Goal: Transaction & Acquisition: Purchase product/service

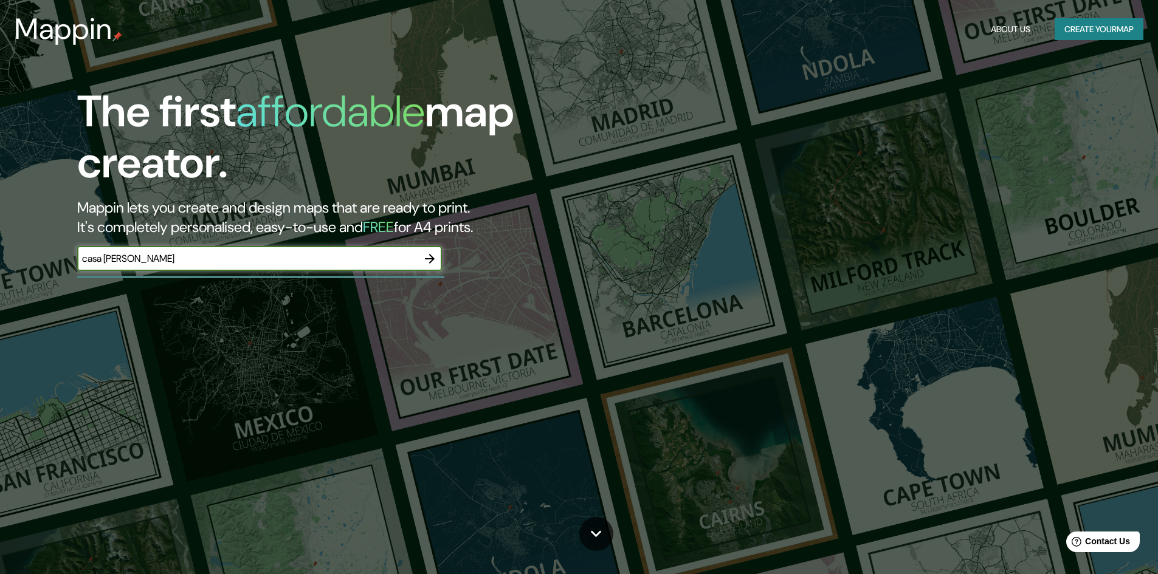
type input "casa [PERSON_NAME]"
click at [436, 261] on icon "button" at bounding box center [429, 259] width 15 height 15
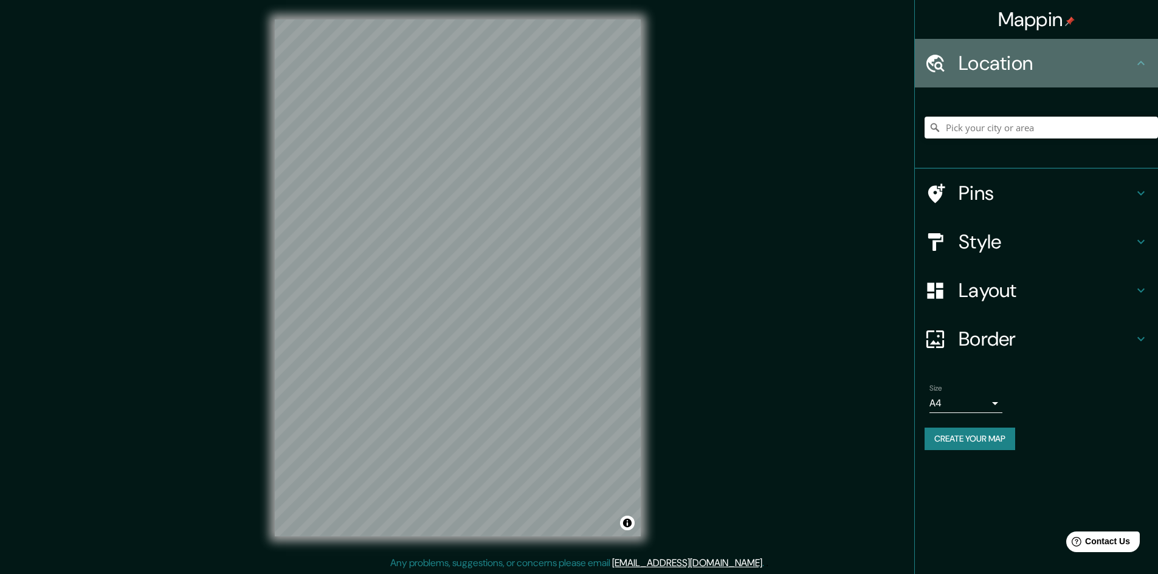
click at [1081, 78] on div "Location" at bounding box center [1036, 63] width 243 height 49
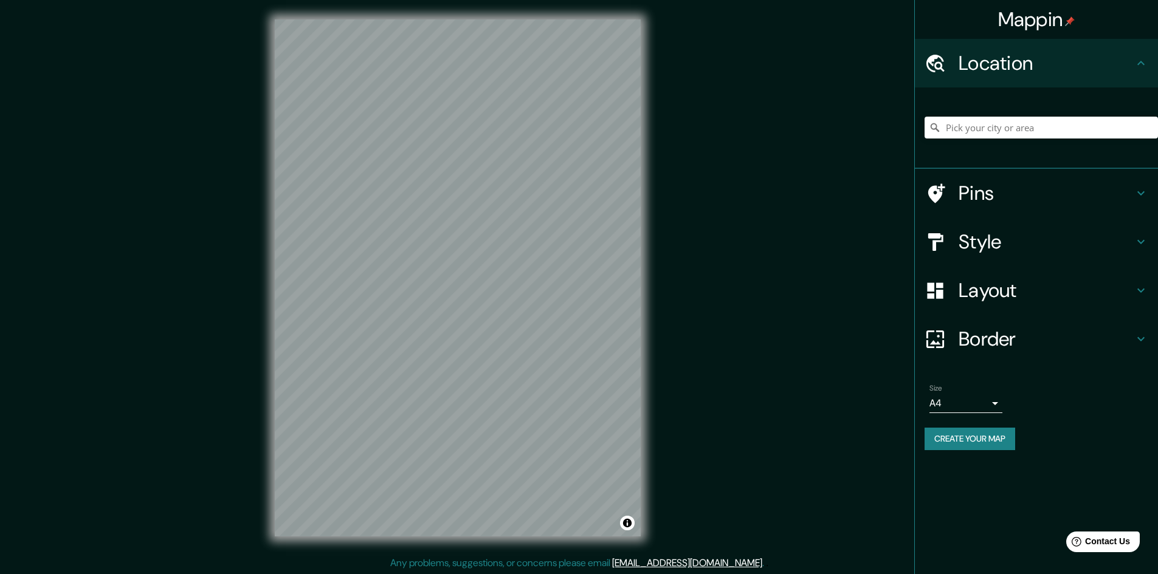
click at [1054, 139] on div at bounding box center [1041, 127] width 233 height 61
click at [1054, 133] on input "Pick your city or area" at bounding box center [1041, 128] width 233 height 22
paste input "Calle Gral. [PERSON_NAME][STREET_ADDRESS][DATE][PERSON_NAME][PERSON_NAME]"
type input "[PERSON_NAME], [GEOGRAPHIC_DATA], [GEOGRAPHIC_DATA]"
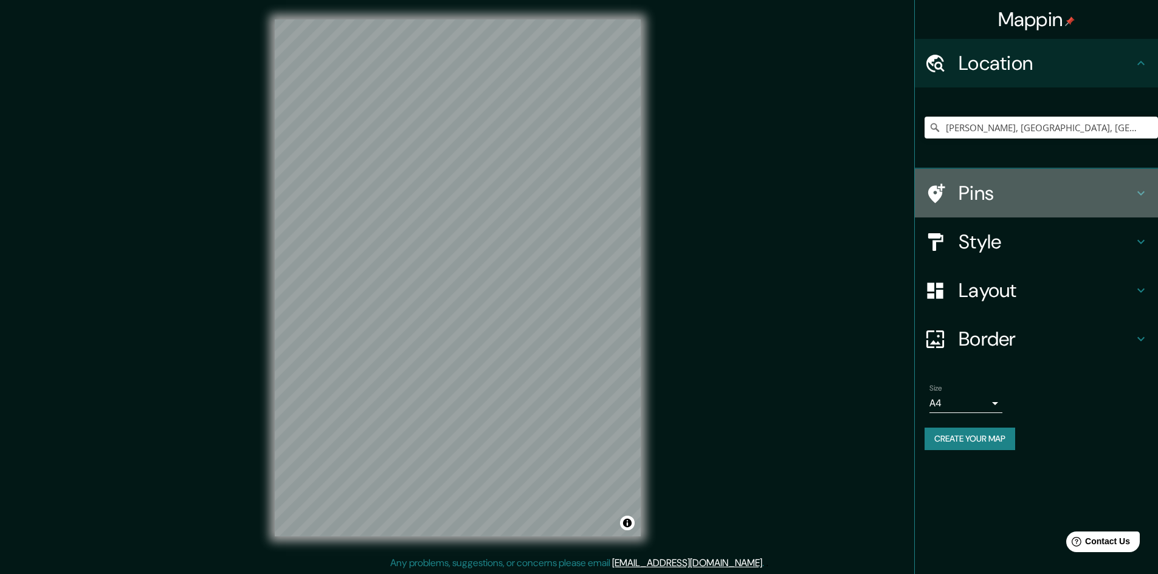
click at [1013, 196] on h4 "Pins" at bounding box center [1046, 193] width 175 height 24
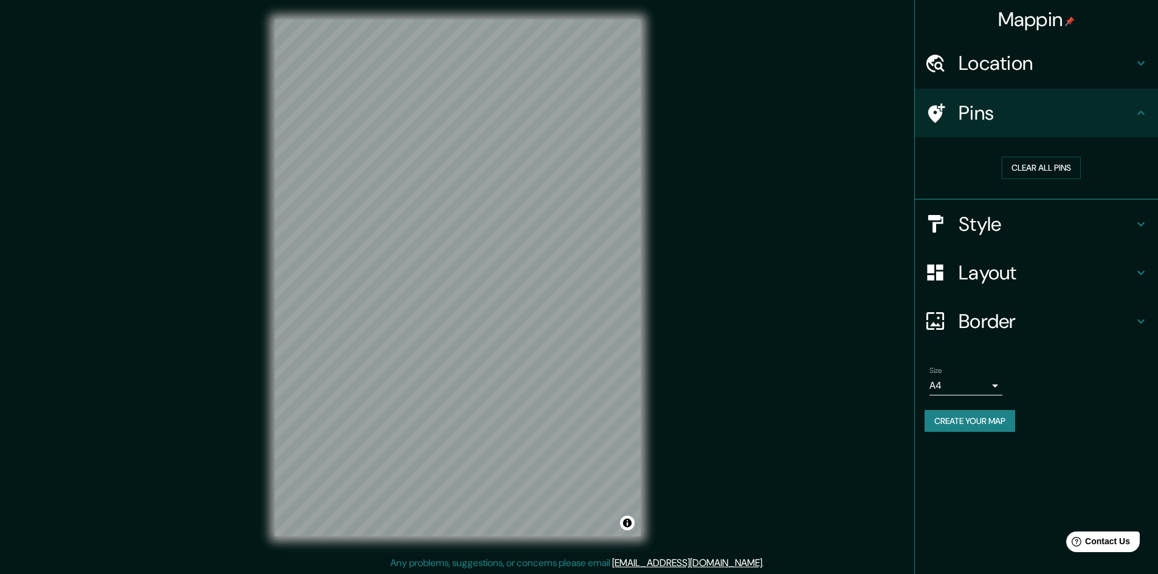
click at [1019, 229] on h4 "Style" at bounding box center [1046, 224] width 175 height 24
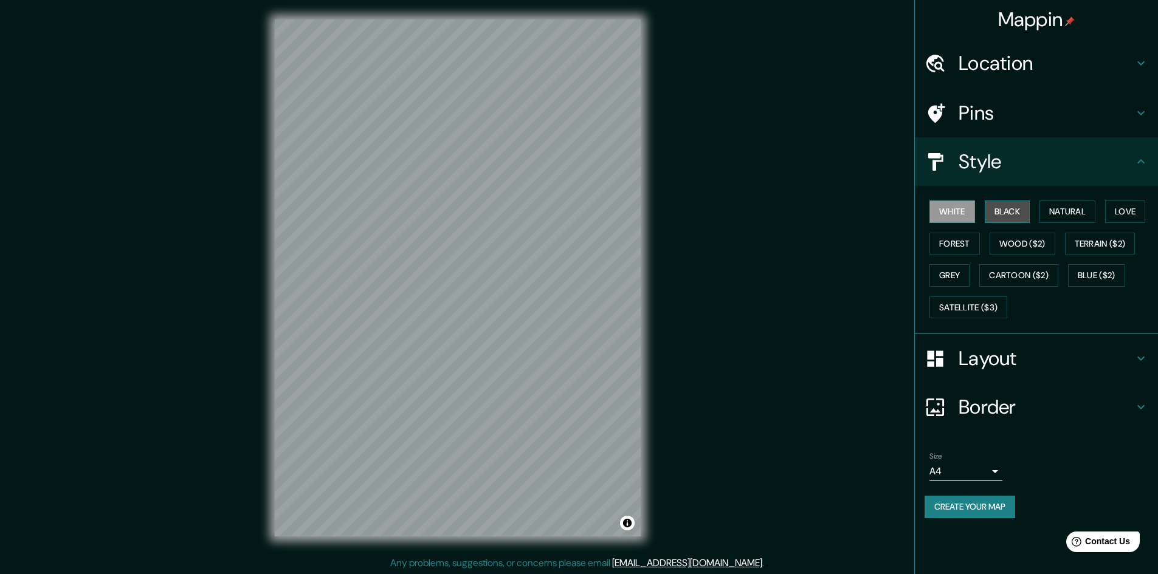
click at [1013, 216] on button "Black" at bounding box center [1008, 212] width 46 height 22
click at [1044, 219] on button "Natural" at bounding box center [1067, 212] width 56 height 22
click at [1114, 223] on div "White Black Natural Love Forest Wood ($2) Terrain ($2) Grey Cartoon ($2) Blue (…" at bounding box center [1041, 260] width 233 height 128
click at [1121, 216] on button "Love" at bounding box center [1125, 212] width 40 height 22
click at [945, 241] on button "Forest" at bounding box center [954, 244] width 50 height 22
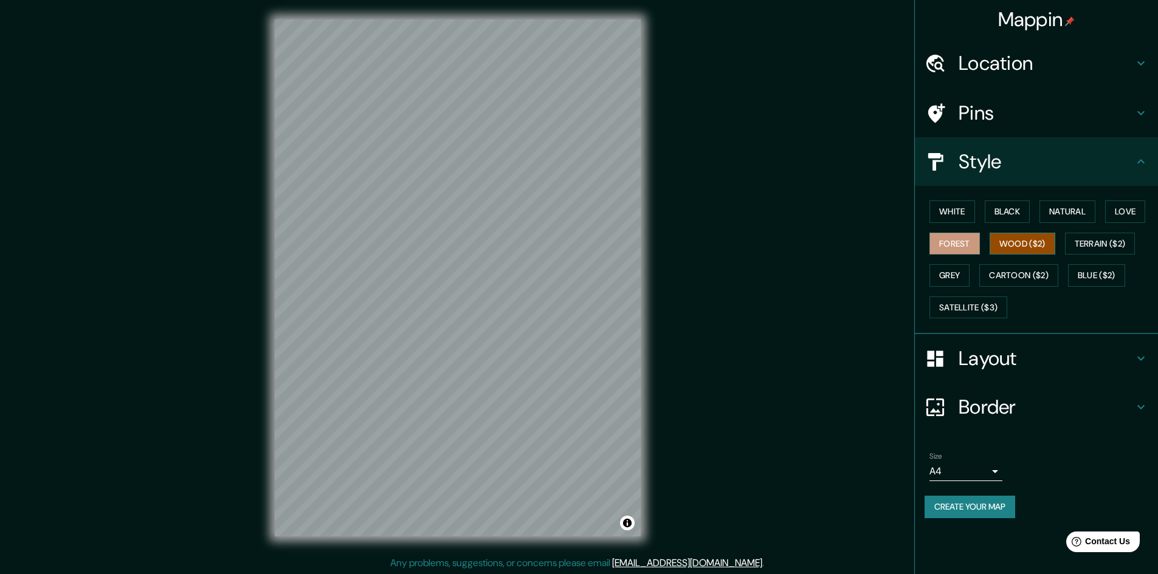
click at [1014, 247] on button "Wood ($2)" at bounding box center [1023, 244] width 66 height 22
click at [1090, 253] on button "Terrain ($2)" at bounding box center [1100, 244] width 71 height 22
click at [962, 284] on button "Grey" at bounding box center [949, 275] width 40 height 22
click at [984, 313] on button "Satellite ($3)" at bounding box center [968, 308] width 78 height 22
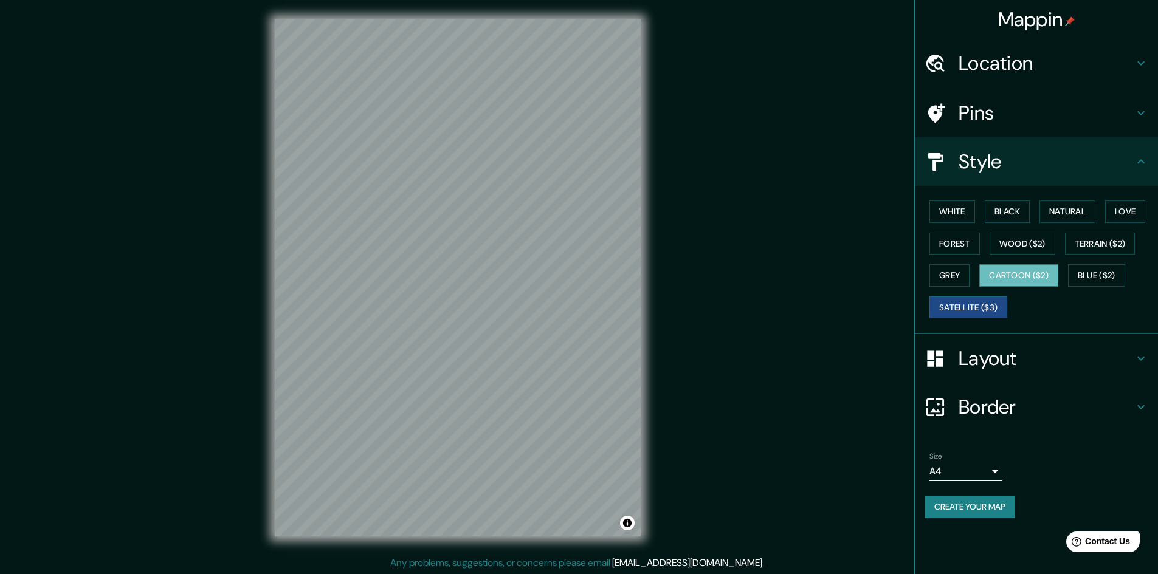
click at [1033, 283] on button "Cartoon ($2)" at bounding box center [1018, 275] width 79 height 22
click at [1108, 282] on button "Blue ($2)" at bounding box center [1096, 275] width 57 height 22
click at [1064, 275] on div "White Black Natural Love Forest Wood ($2) Terrain ($2) Grey Cartoon ($2) Blue (…" at bounding box center [1041, 260] width 233 height 128
click at [1026, 270] on button "Cartoon ($2)" at bounding box center [1018, 275] width 79 height 22
click at [949, 246] on button "Forest" at bounding box center [954, 244] width 50 height 22
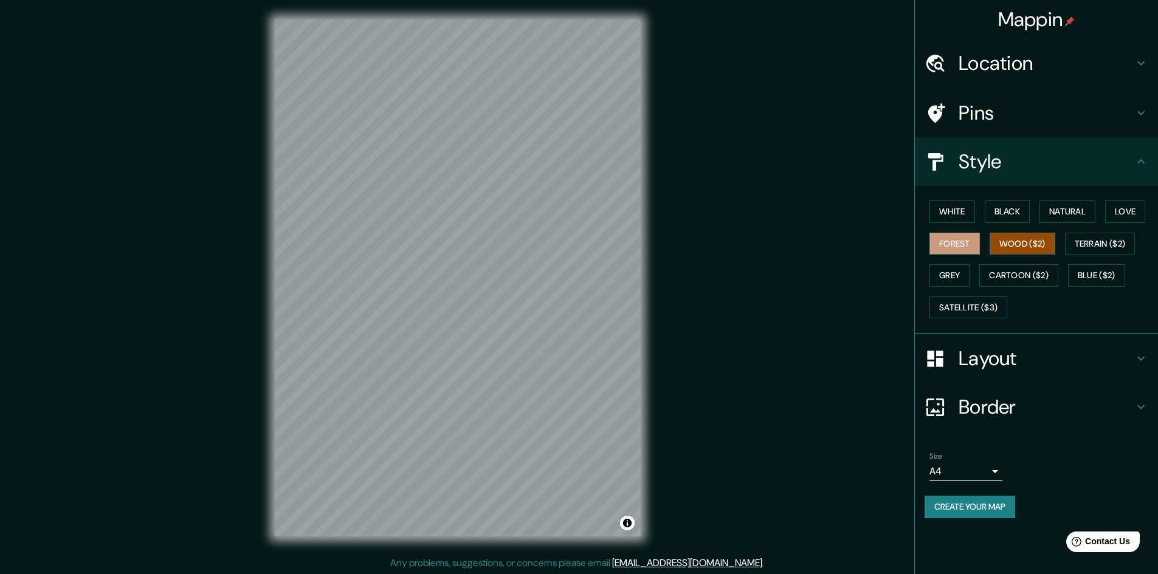
click at [1008, 246] on button "Wood ($2)" at bounding box center [1023, 244] width 66 height 22
click at [1083, 242] on button "Terrain ($2)" at bounding box center [1100, 244] width 71 height 22
click at [1120, 212] on button "Love" at bounding box center [1125, 212] width 40 height 22
click at [1064, 221] on button "Natural" at bounding box center [1067, 212] width 56 height 22
click at [1001, 207] on button "Black" at bounding box center [1008, 212] width 46 height 22
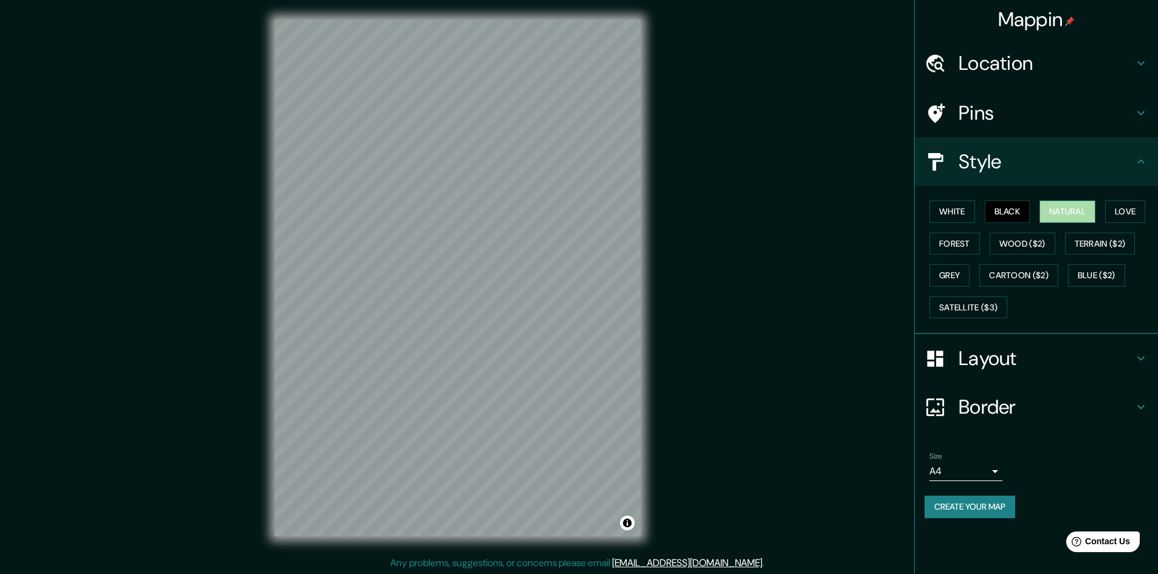
click at [1095, 205] on button "Natural" at bounding box center [1067, 212] width 56 height 22
click at [1142, 207] on button "Love" at bounding box center [1125, 212] width 40 height 22
click at [953, 204] on button "White" at bounding box center [952, 212] width 46 height 22
click at [980, 203] on div "White Black Natural Love Forest Wood ($2) Terrain ($2) Grey Cartoon ($2) Blue (…" at bounding box center [1041, 260] width 233 height 128
click at [992, 204] on button "Black" at bounding box center [1008, 212] width 46 height 22
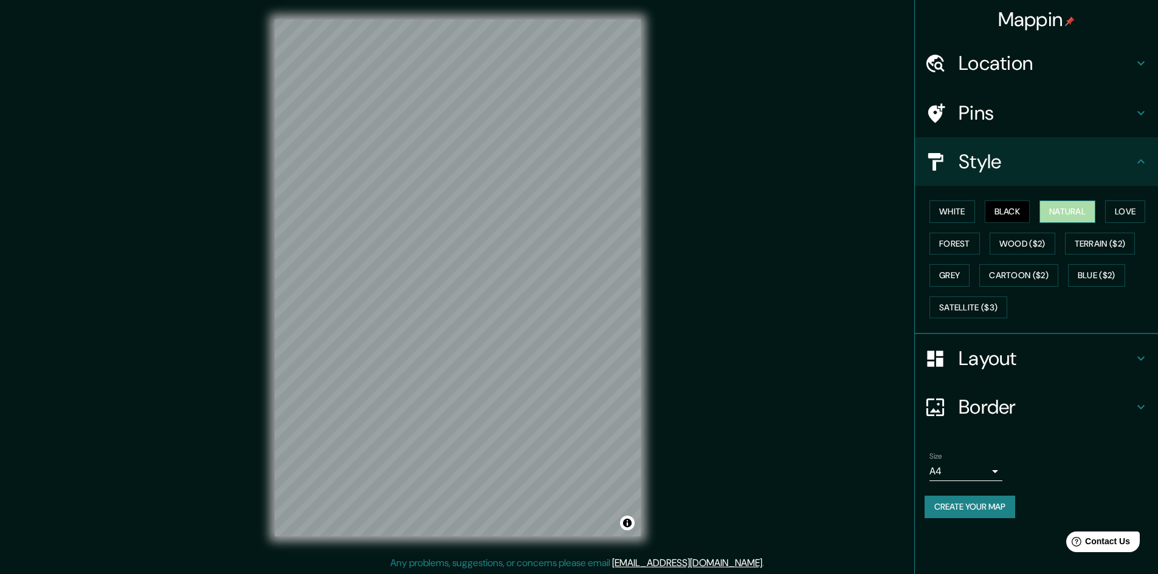
click at [1055, 205] on button "Natural" at bounding box center [1067, 212] width 56 height 22
click at [1145, 213] on button "Love" at bounding box center [1125, 212] width 40 height 22
